Goal: Find specific page/section: Find specific page/section

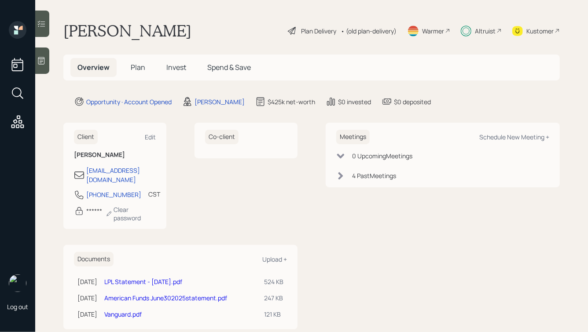
click at [526, 33] on div "Kustomer" at bounding box center [536, 30] width 48 height 19
